Goal: Information Seeking & Learning: Learn about a topic

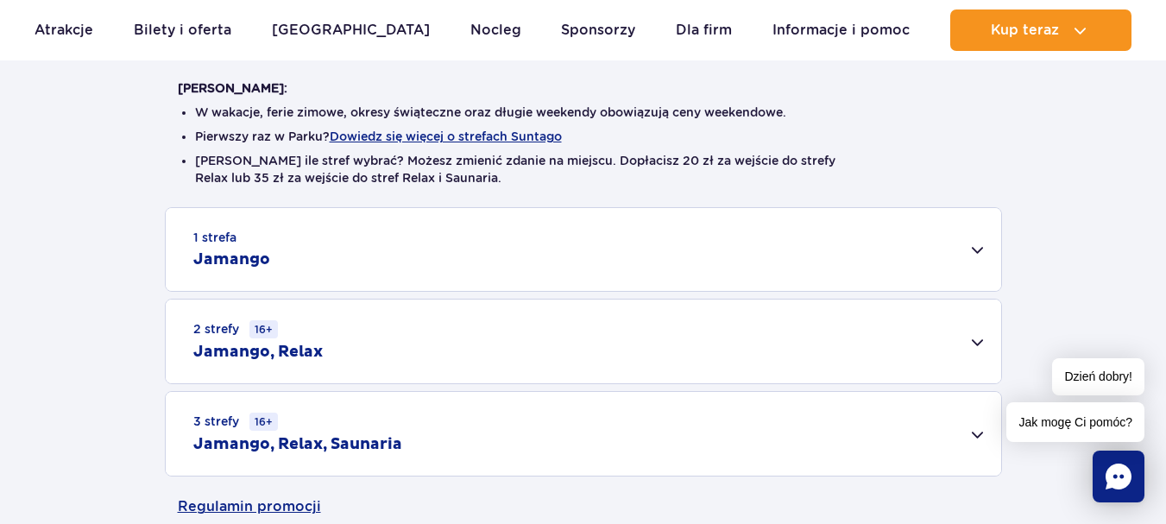
click at [469, 358] on div "2 strefy 16+ Jamango, Relax" at bounding box center [583, 341] width 835 height 84
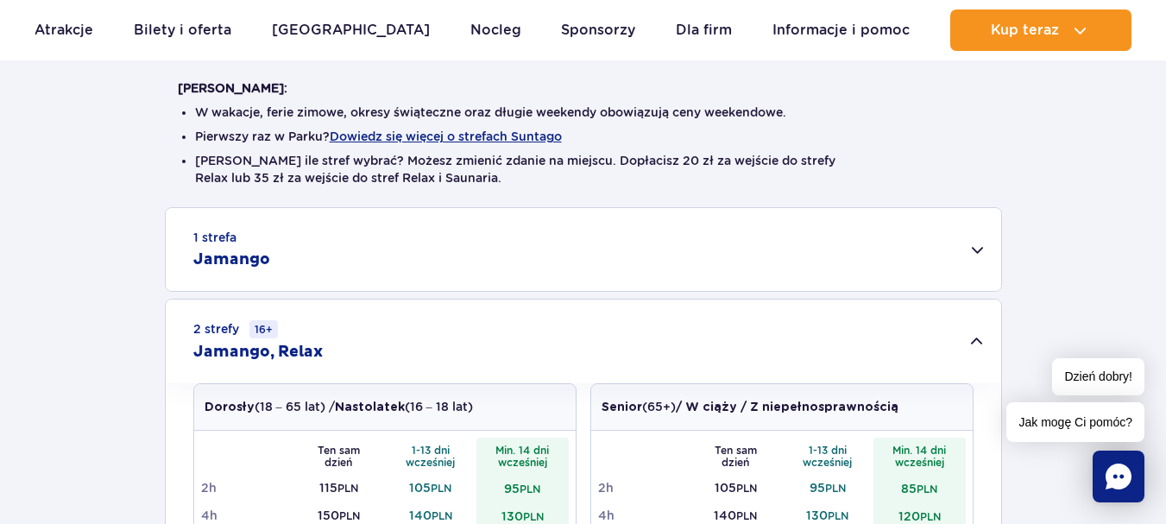
click at [444, 253] on div "1 strefa Jamango" at bounding box center [583, 249] width 835 height 83
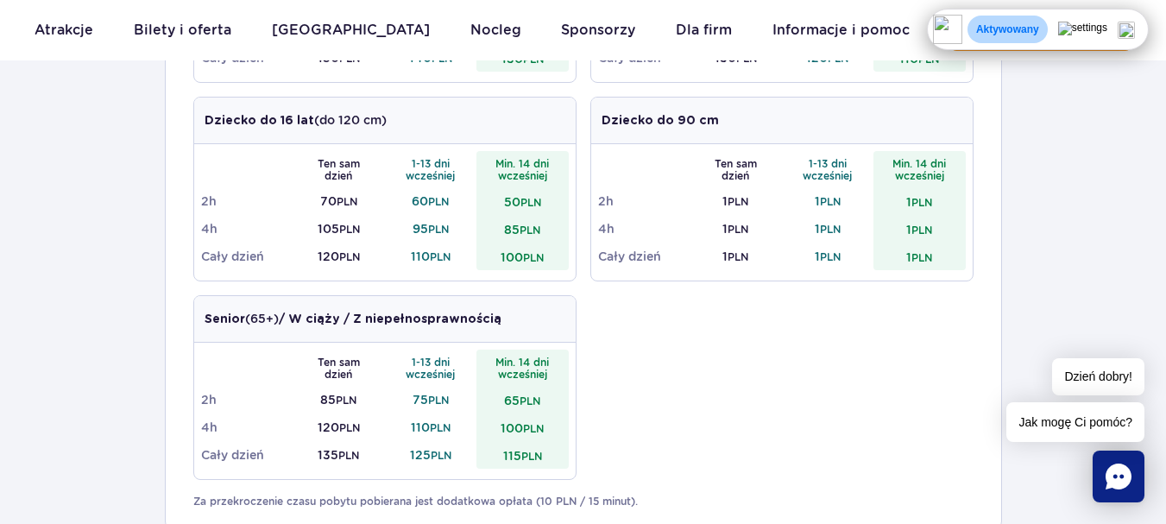
scroll to position [863, 0]
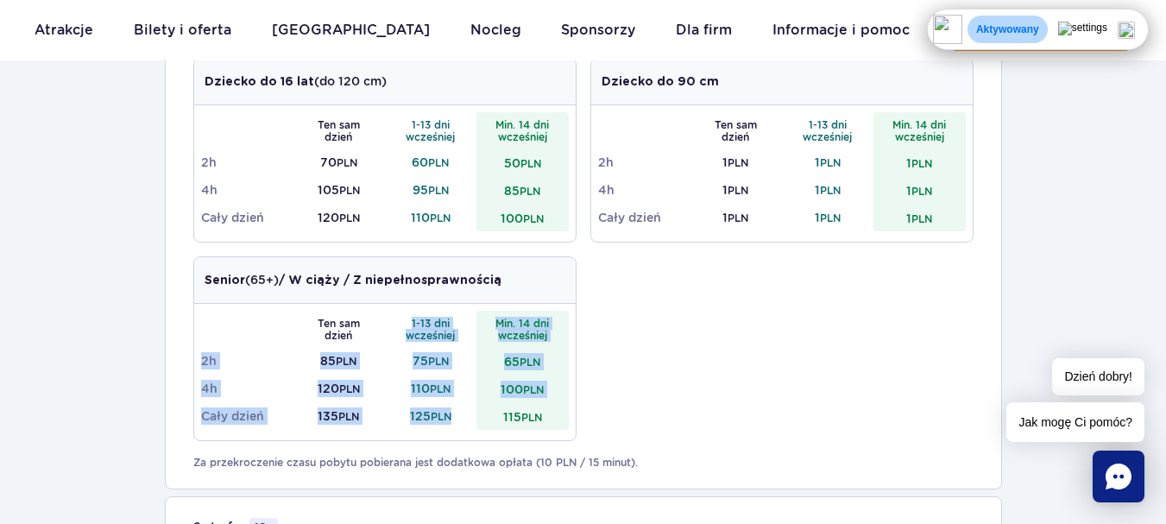
drag, startPoint x: 462, startPoint y: 410, endPoint x: 395, endPoint y: 318, distance: 113.8
click at [395, 318] on tbody "Ten sam dzień 1-13 dni wcześniej Min. 14 dni wcześniej 2h 85 PLN 75 PLN 65 PLN …" at bounding box center [385, 370] width 368 height 119
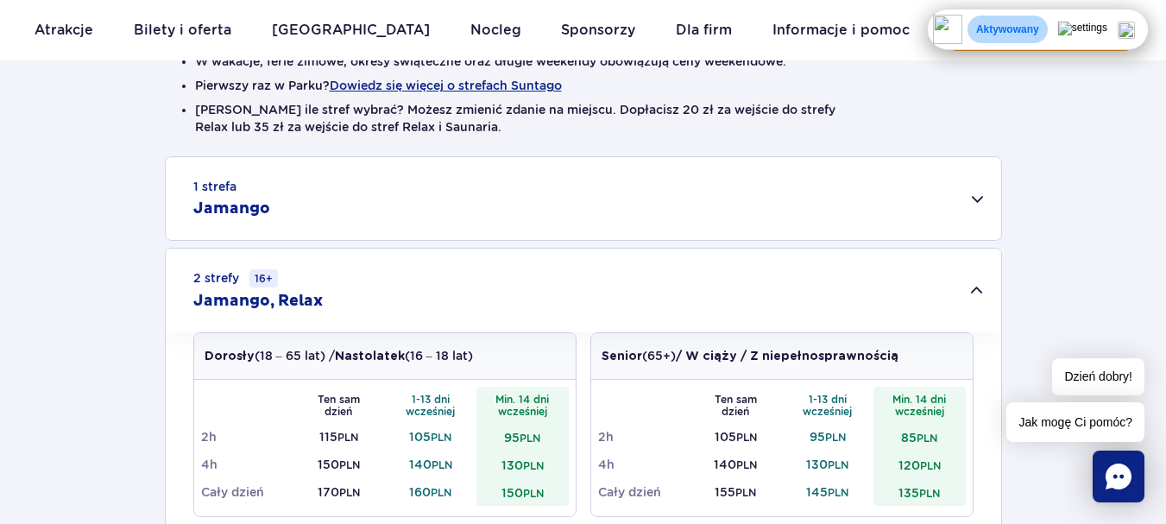
scroll to position [469, 0]
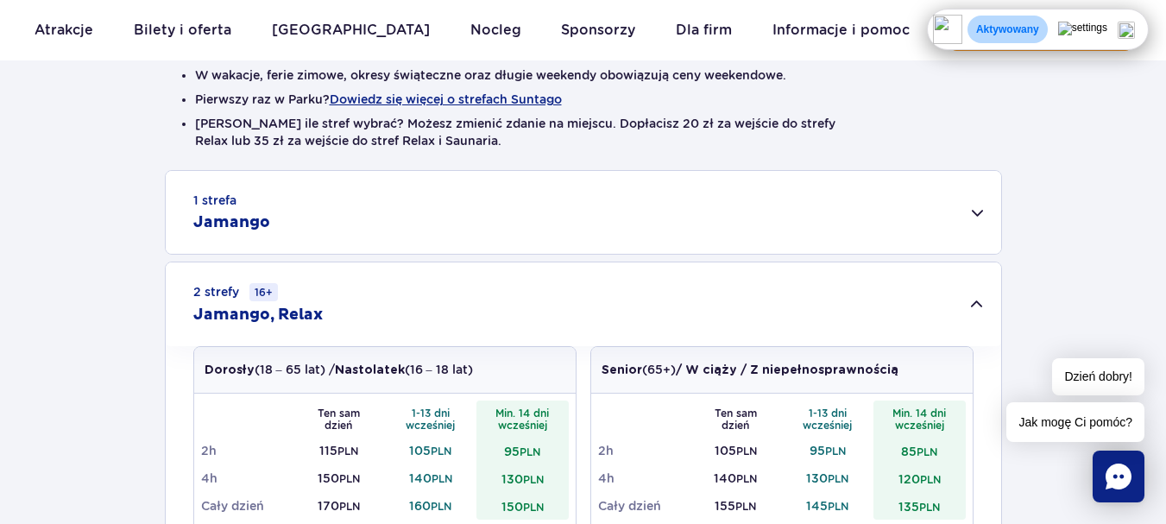
click at [982, 311] on div "2 strefy 16+ Jamango, Relax" at bounding box center [583, 304] width 835 height 84
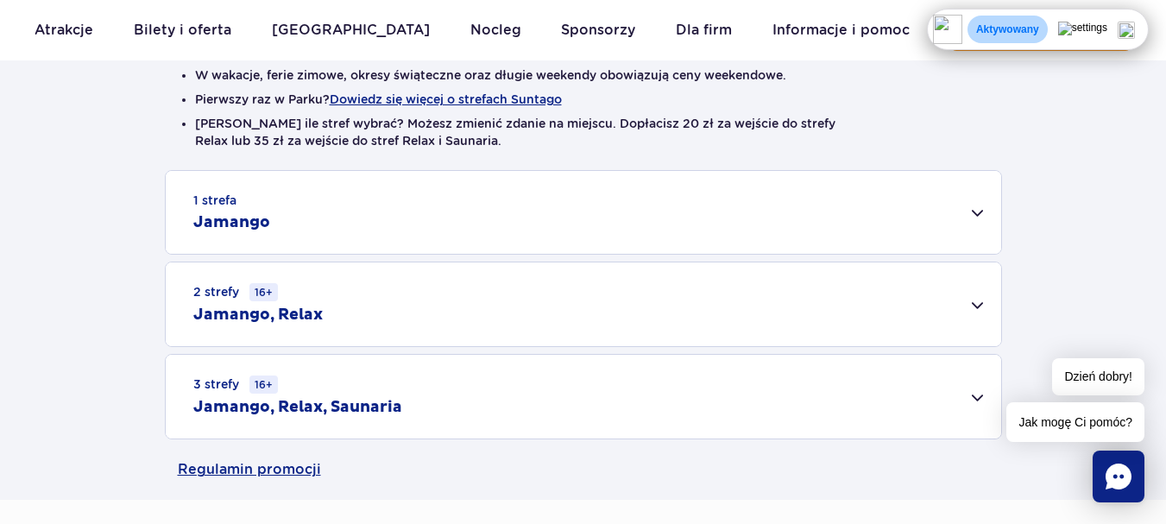
click at [981, 302] on div "2 strefy 16+ Jamango, Relax" at bounding box center [583, 304] width 835 height 84
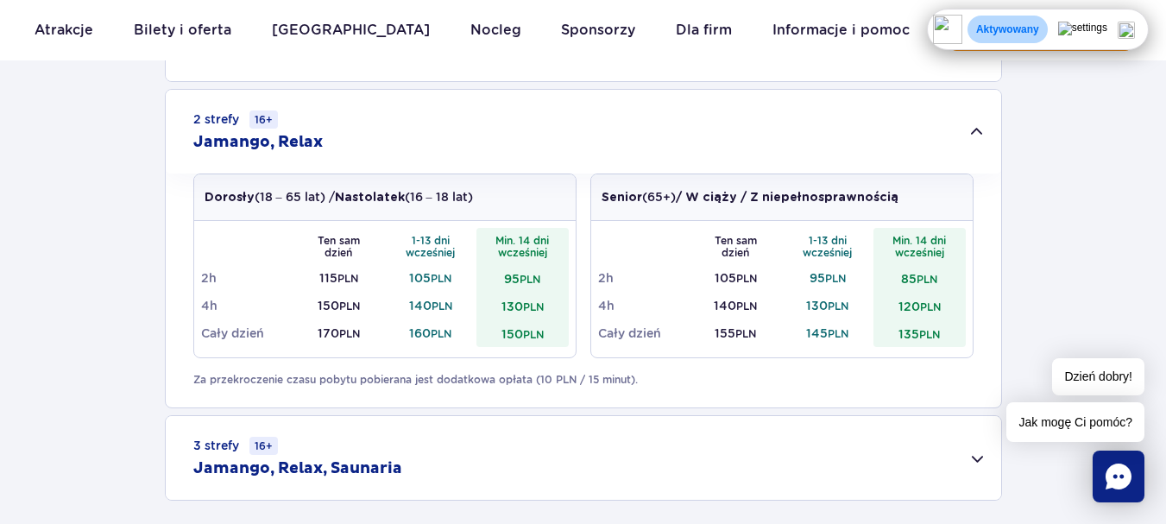
scroll to position [727, 0]
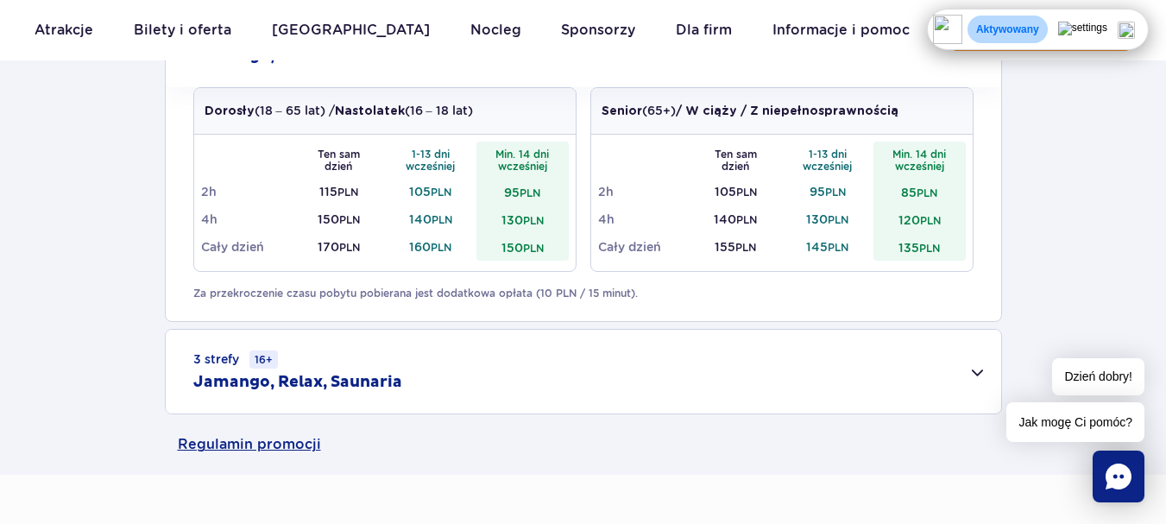
click at [1135, 31] on img at bounding box center [1126, 30] width 17 height 17
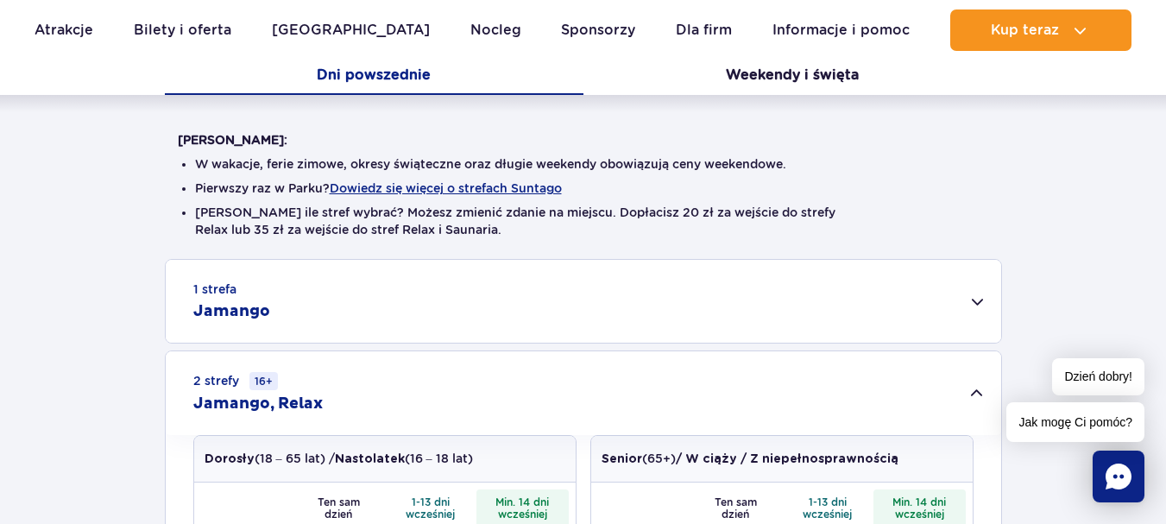
scroll to position [498, 0]
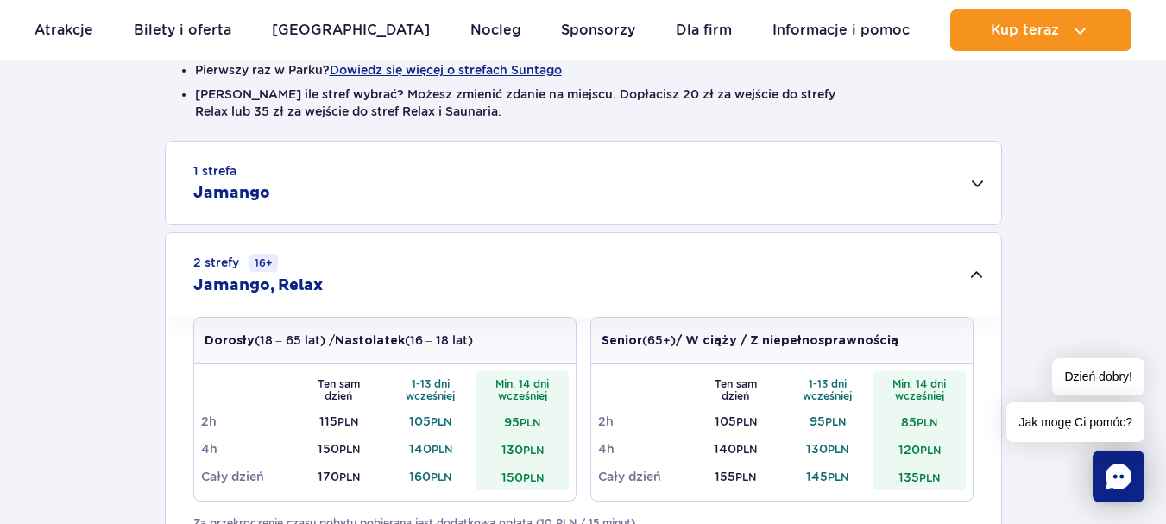
click at [973, 179] on div "1 strefa Jamango" at bounding box center [583, 183] width 835 height 83
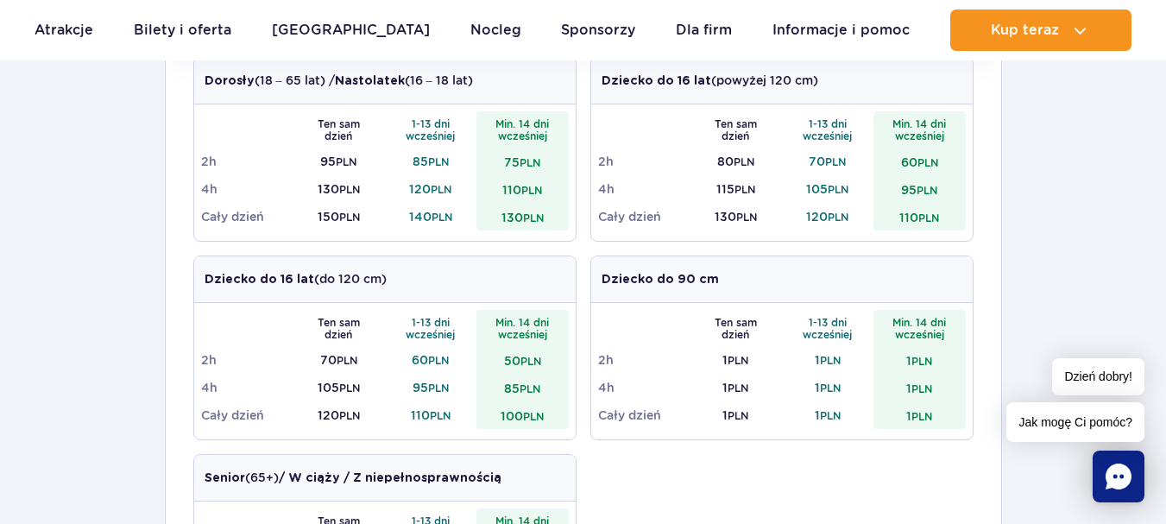
scroll to position [66, 0]
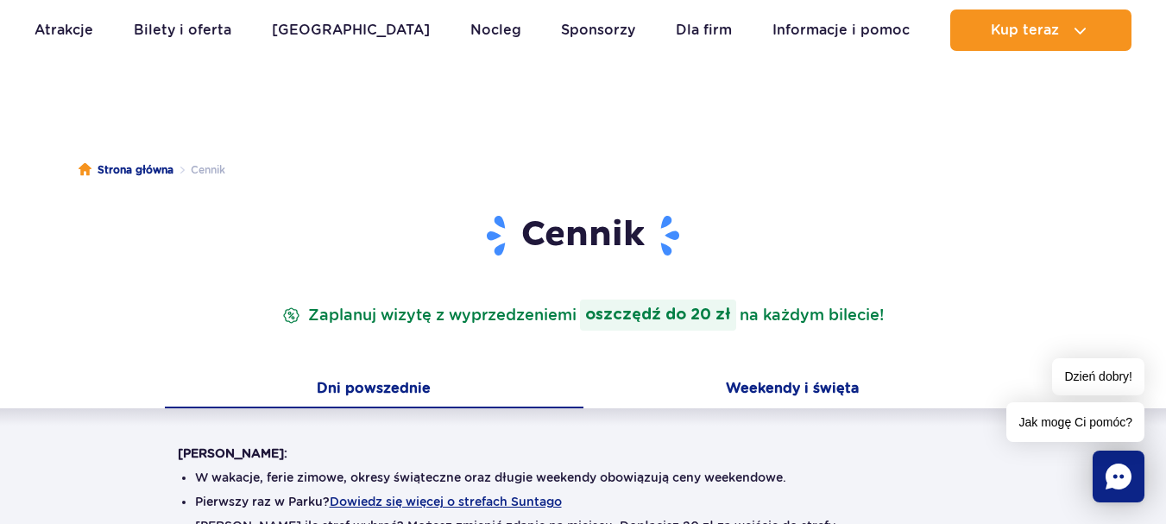
click at [759, 387] on button "Weekendy i święta" at bounding box center [792, 390] width 419 height 36
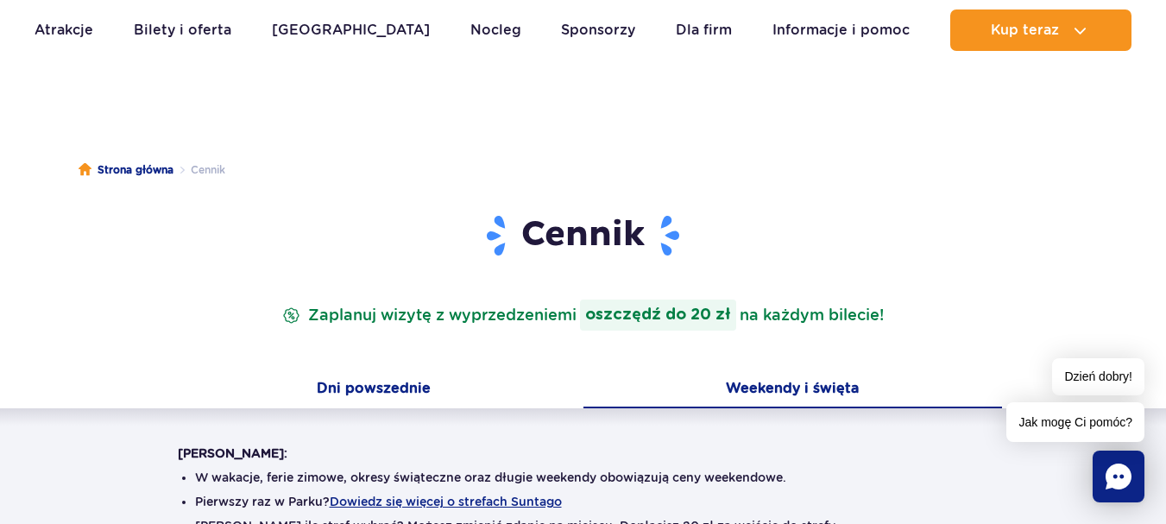
click at [445, 388] on button "Dni powszednie" at bounding box center [374, 390] width 419 height 36
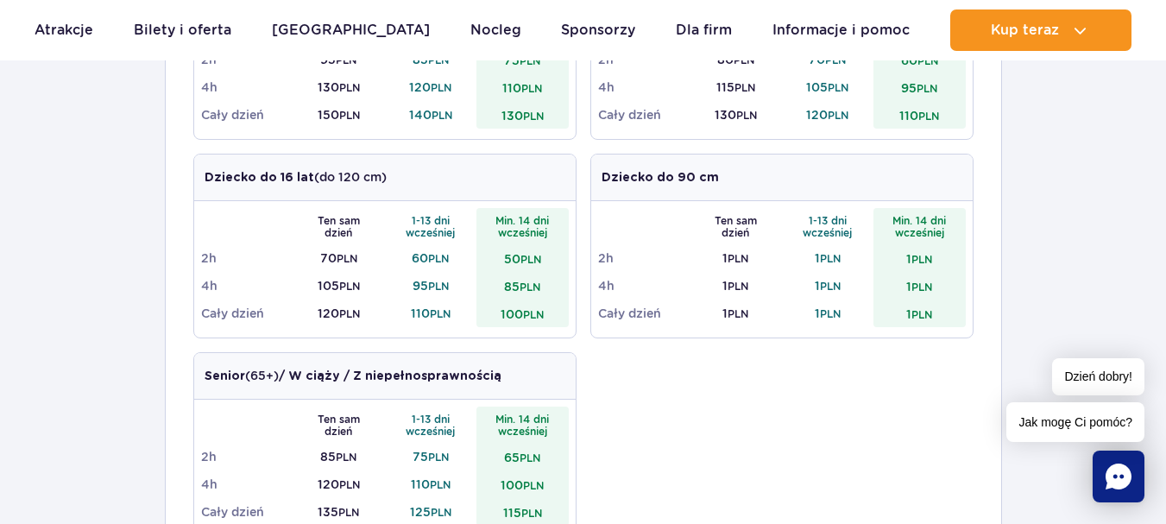
scroll to position [929, 0]
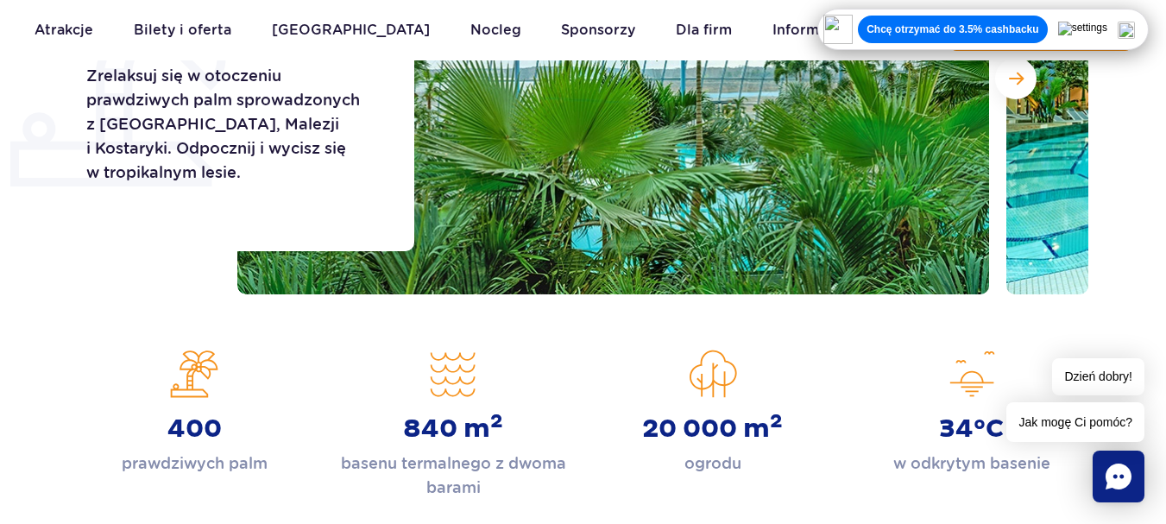
scroll to position [259, 0]
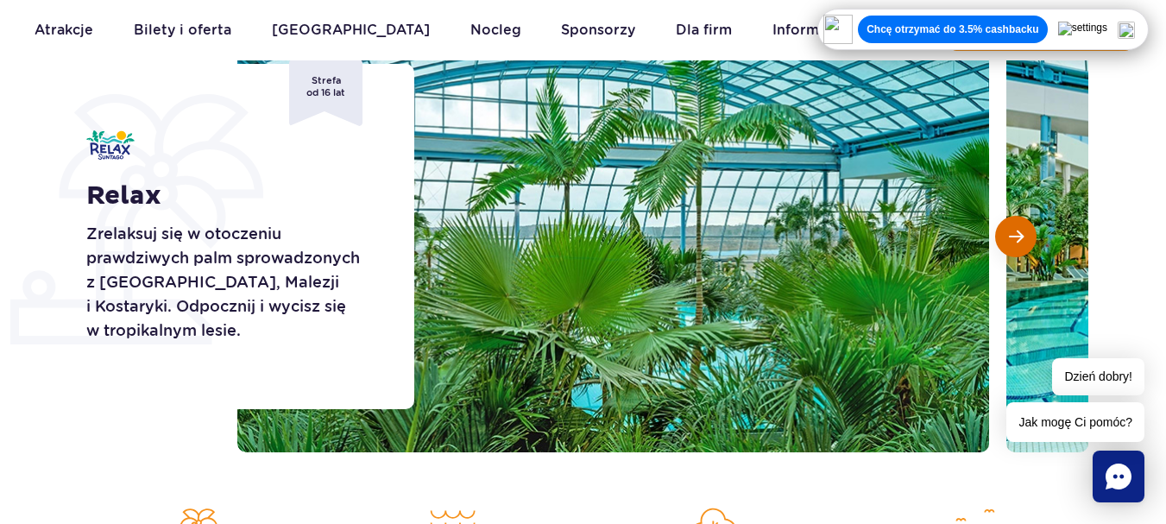
click at [1026, 243] on button "Następny slajd" at bounding box center [1015, 236] width 41 height 41
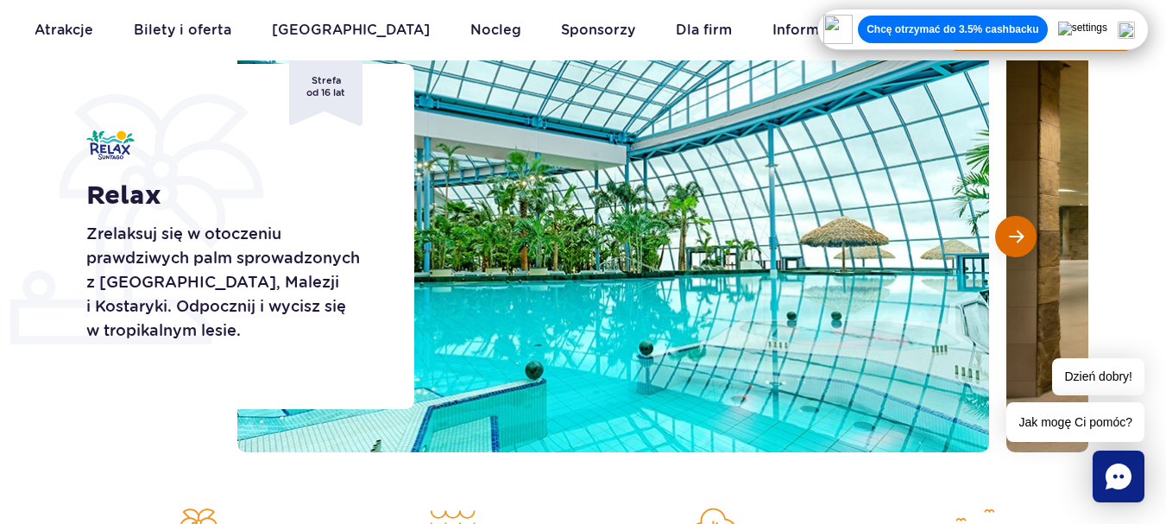
click at [1023, 242] on button "Następny slajd" at bounding box center [1015, 236] width 41 height 41
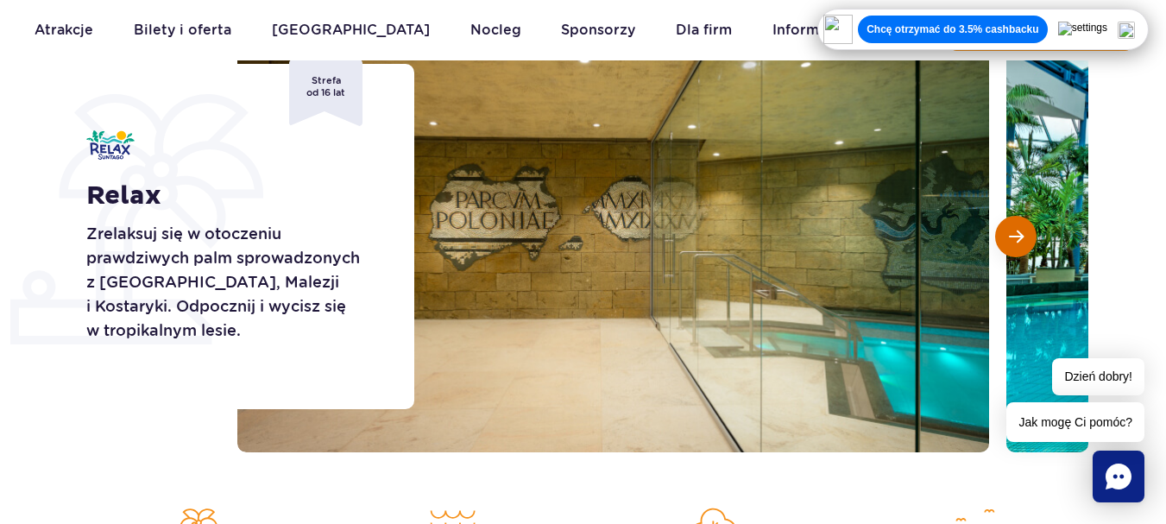
click at [1023, 242] on button "Następny slajd" at bounding box center [1015, 236] width 41 height 41
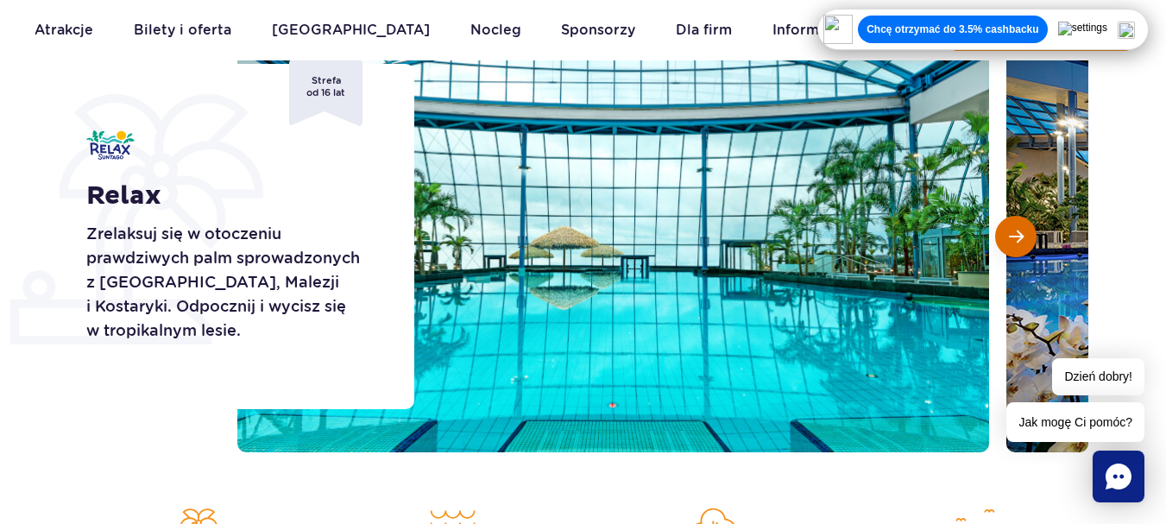
click at [1023, 242] on button "Następny slajd" at bounding box center [1015, 236] width 41 height 41
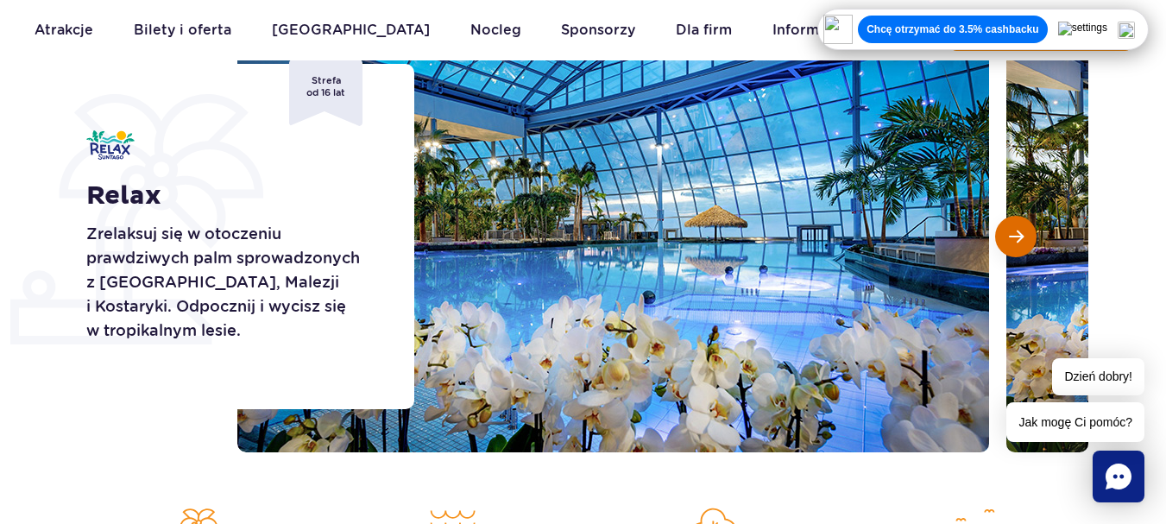
click at [1021, 239] on span "Następny slajd" at bounding box center [1016, 237] width 15 height 16
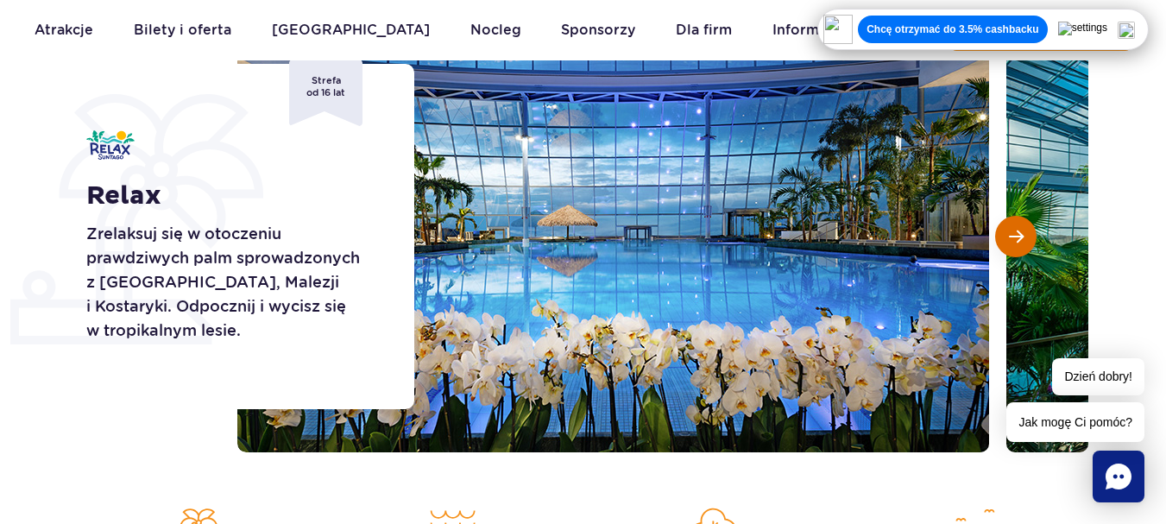
click at [1020, 239] on span "Następny slajd" at bounding box center [1016, 237] width 15 height 16
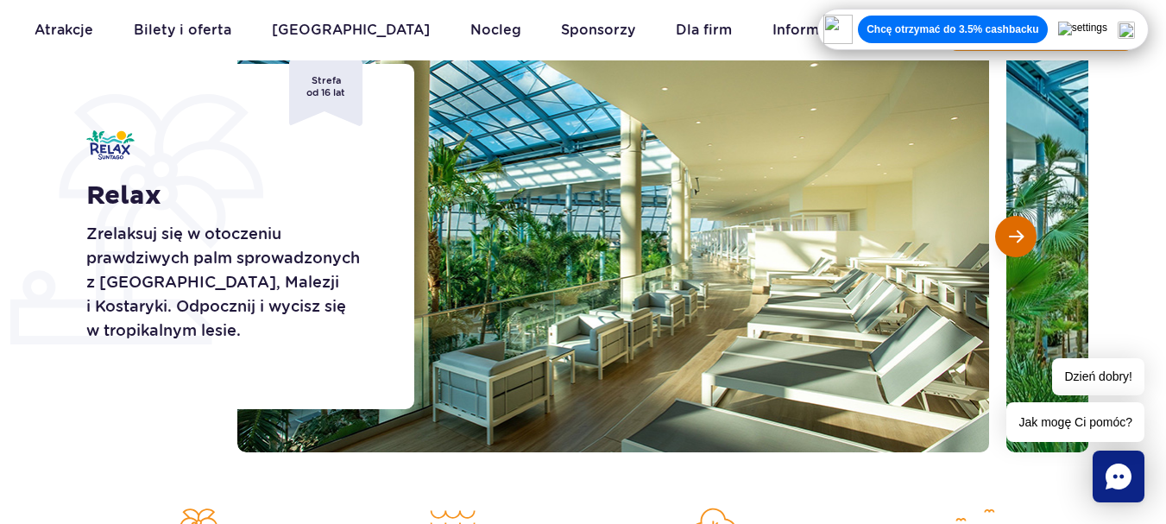
click at [1018, 239] on span "Następny slajd" at bounding box center [1016, 237] width 15 height 16
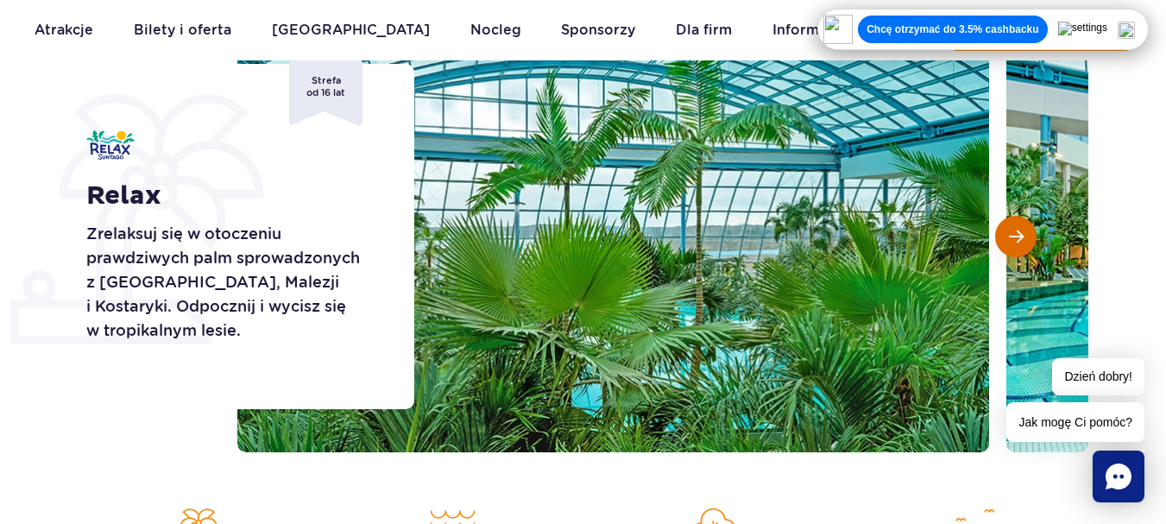
click at [1018, 239] on span "Następny slajd" at bounding box center [1016, 237] width 15 height 16
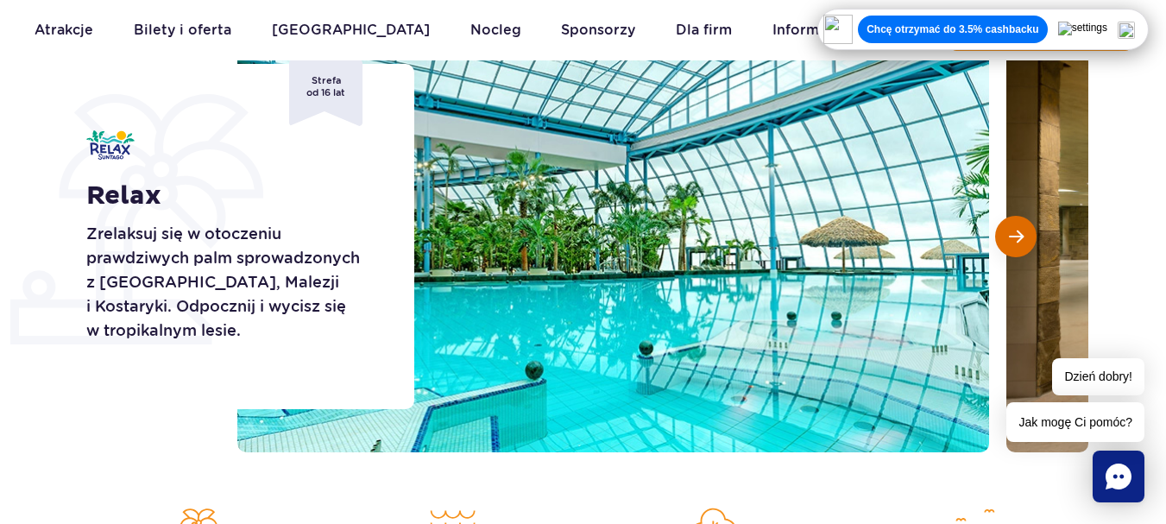
click at [1018, 239] on span "Następny slajd" at bounding box center [1016, 237] width 15 height 16
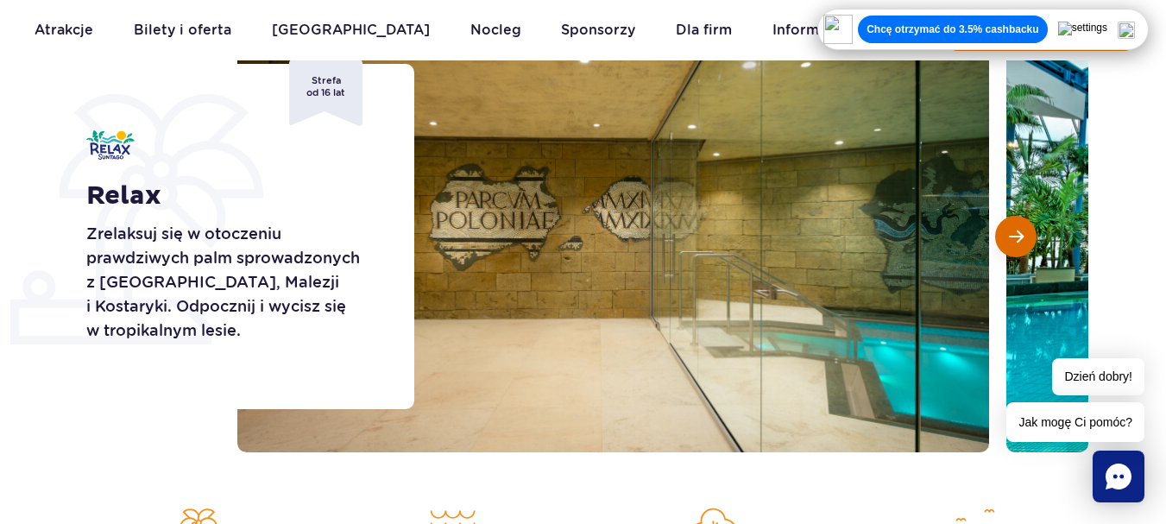
click at [1018, 239] on span "Następny slajd" at bounding box center [1016, 237] width 15 height 16
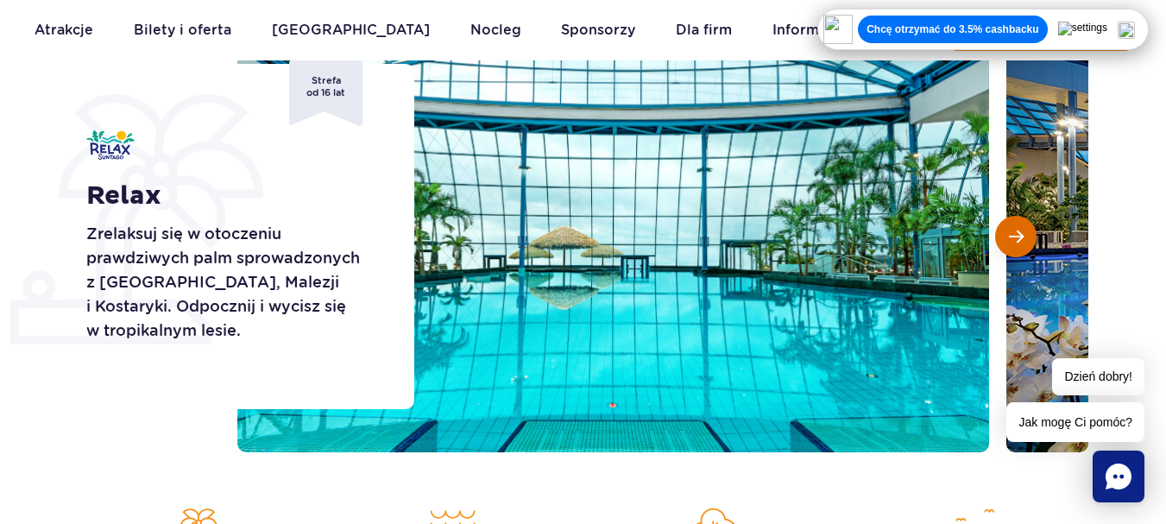
click at [1018, 239] on span "Następny slajd" at bounding box center [1016, 237] width 15 height 16
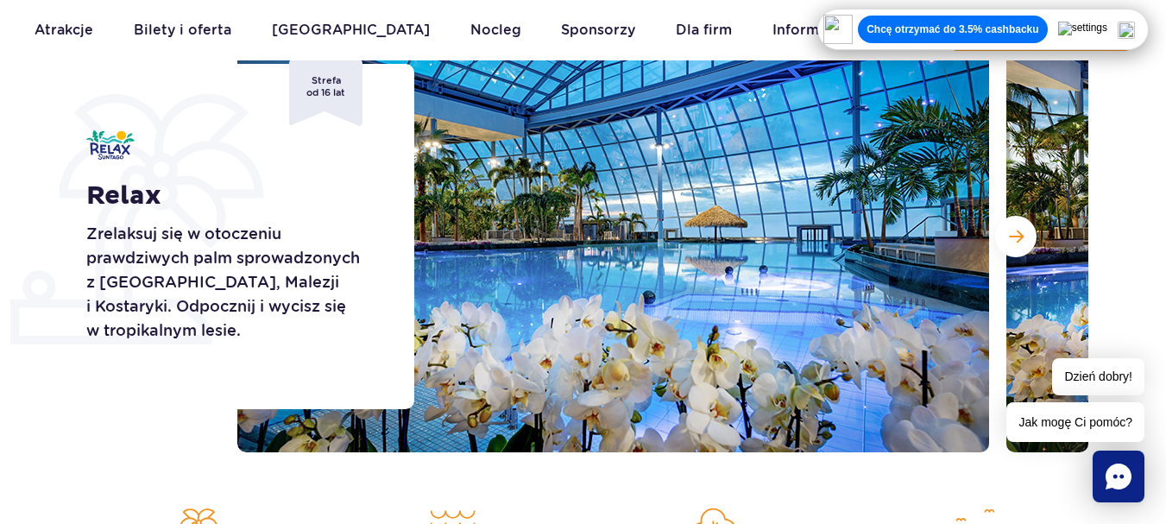
click at [1031, 34] on p "Chcę otrzymać do 3.5% cashbacku" at bounding box center [952, 29] width 172 height 14
